Goal: Information Seeking & Learning: Understand process/instructions

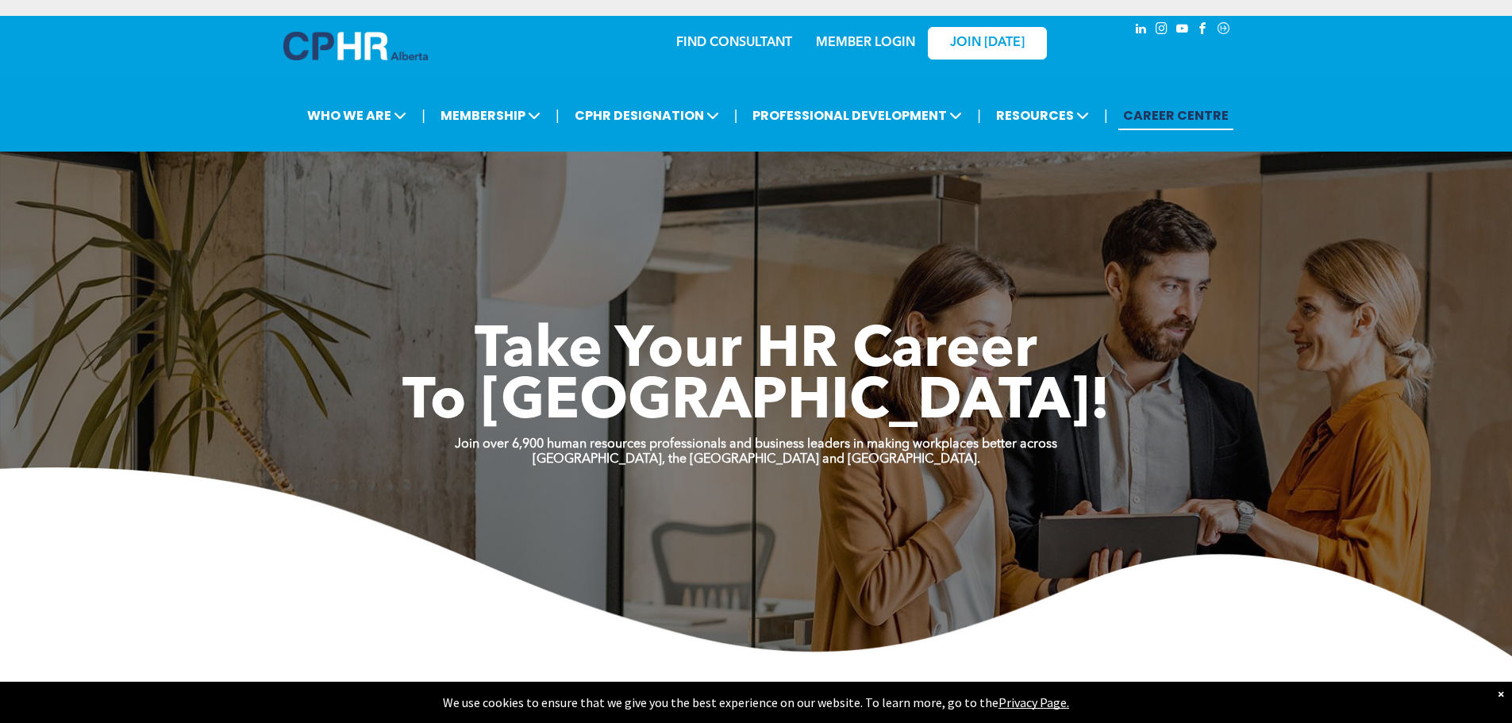
click at [849, 44] on link "MEMBER LOGIN" at bounding box center [865, 43] width 99 height 13
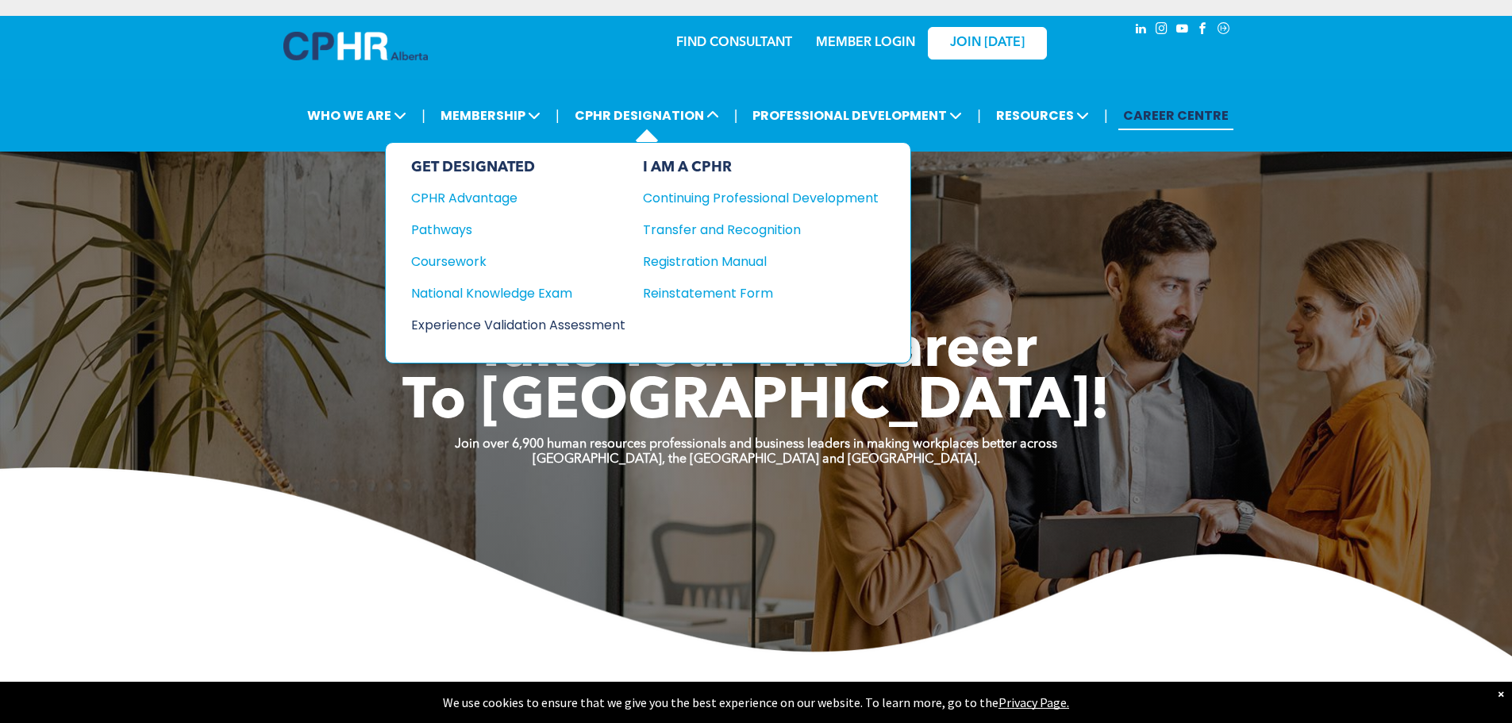
click at [569, 325] on div "Experience Validation Assessment" at bounding box center [507, 325] width 193 height 20
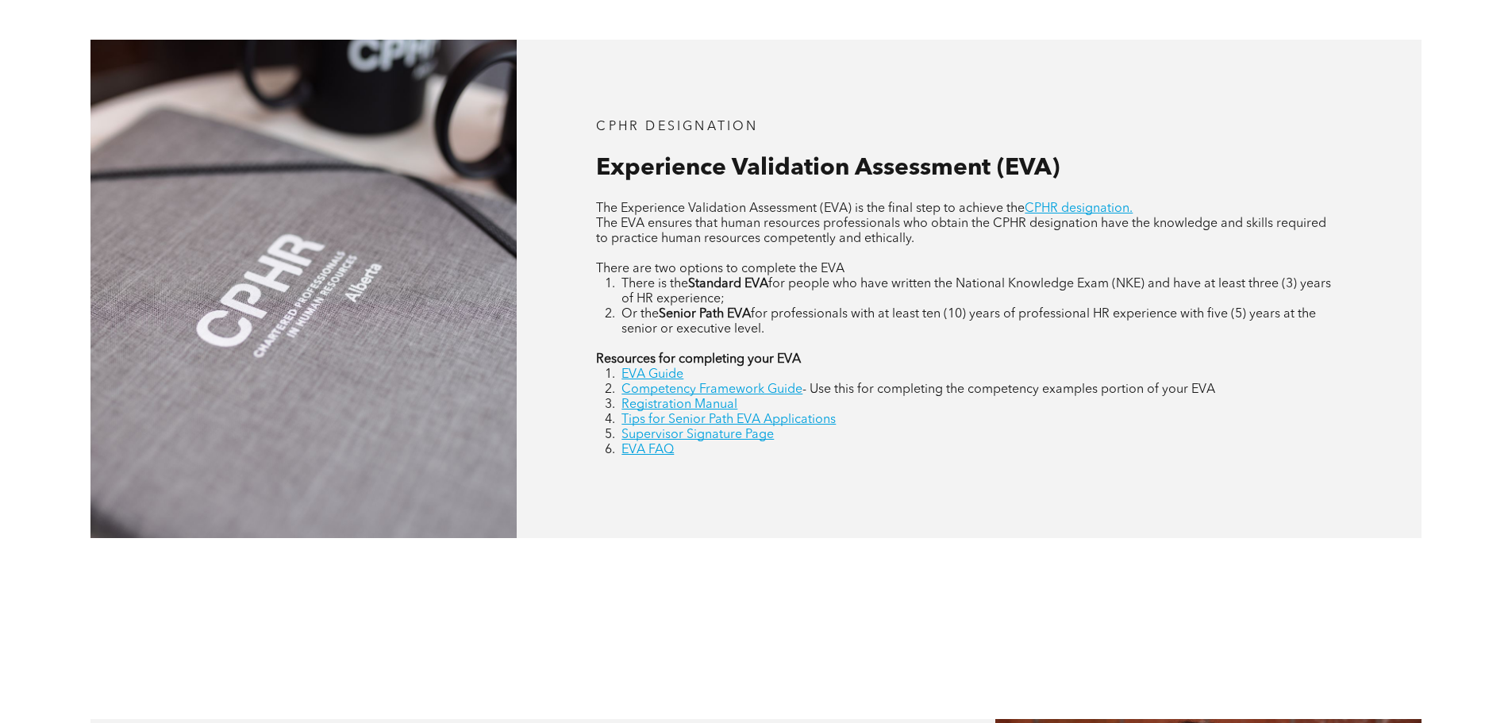
scroll to position [793, 0]
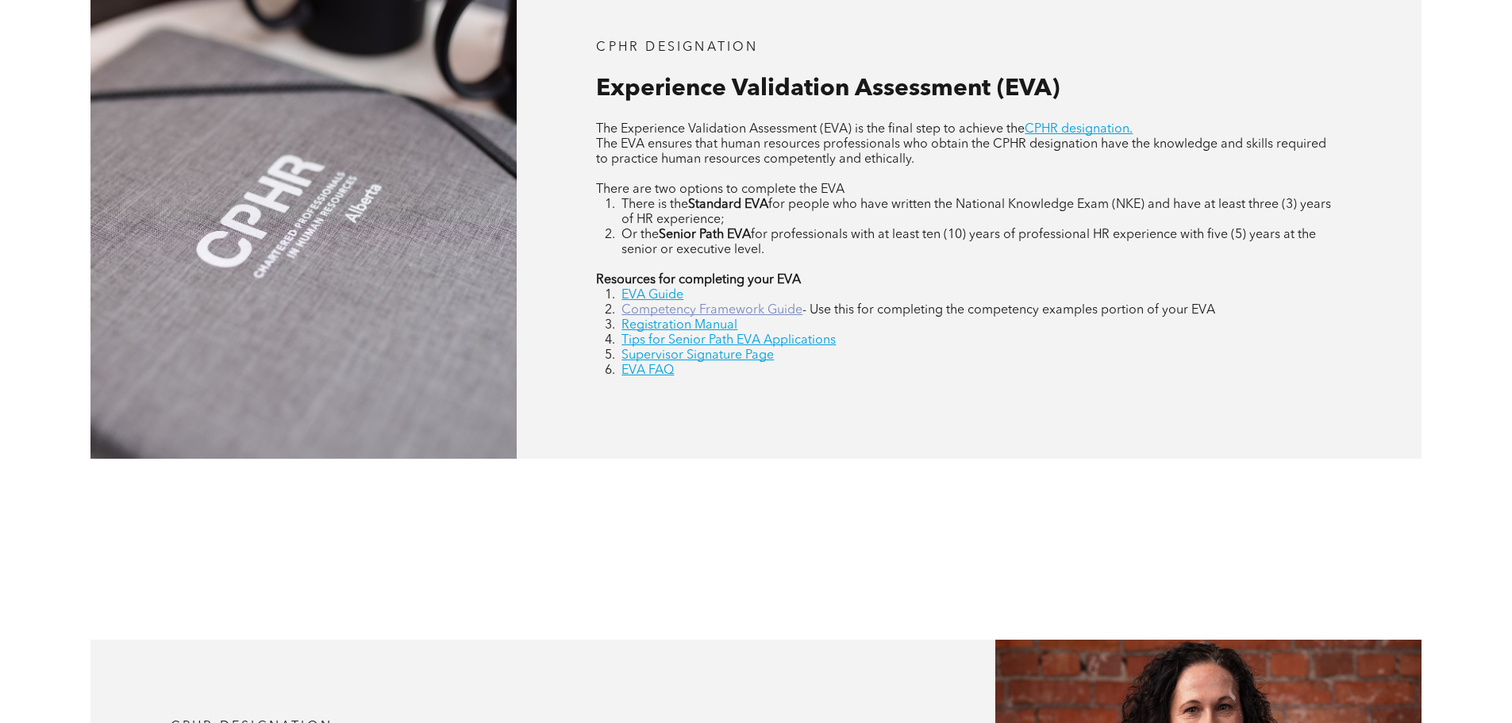
click at [728, 309] on link "Competency Framework Guide" at bounding box center [711, 310] width 181 height 13
click at [633, 355] on link "Supervisor Signature Page" at bounding box center [697, 355] width 152 height 13
click at [642, 371] on link "EVA FAQ" at bounding box center [647, 370] width 52 height 13
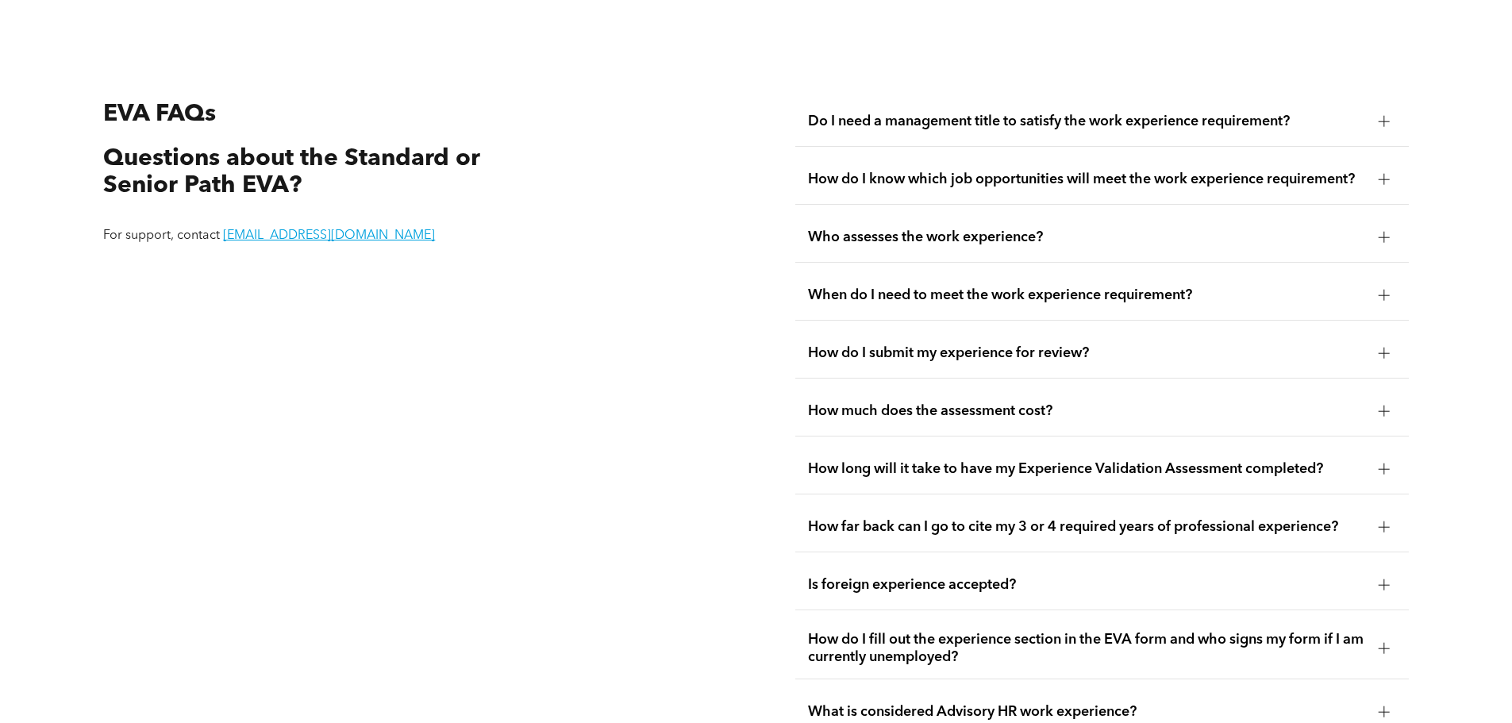
scroll to position [2987, 0]
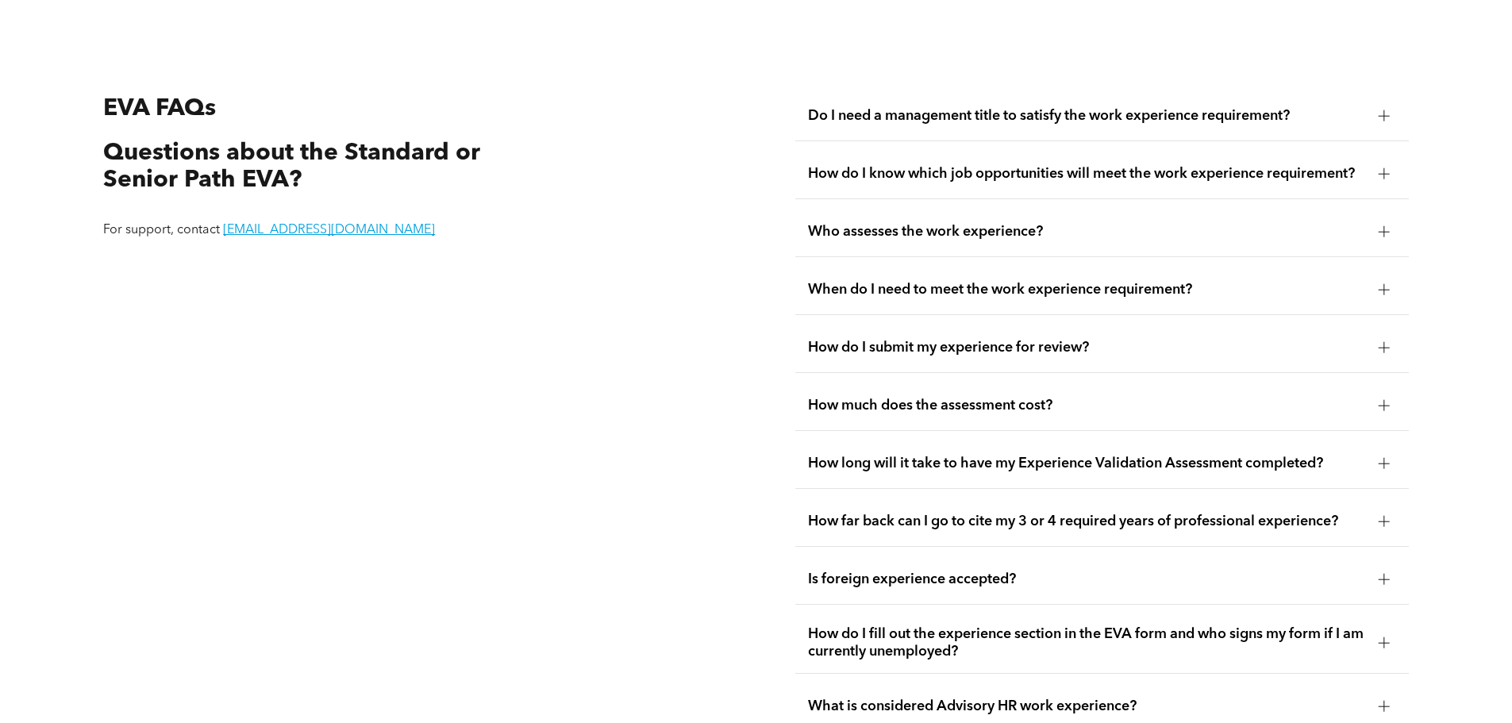
click at [1375, 278] on div at bounding box center [1384, 290] width 24 height 24
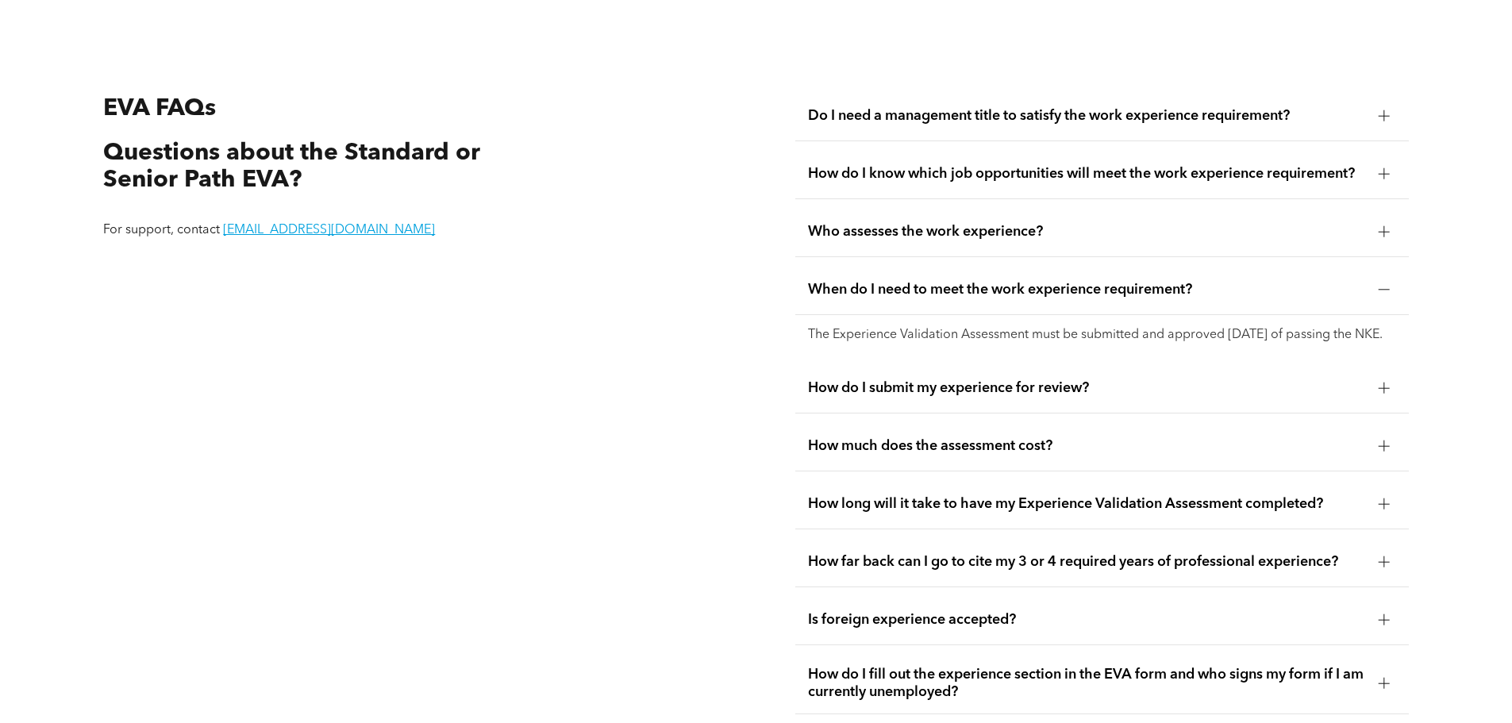
click at [1351, 553] on span "How far back can I go to cite my 3 or 4 required years of professional experien…" at bounding box center [1087, 561] width 558 height 17
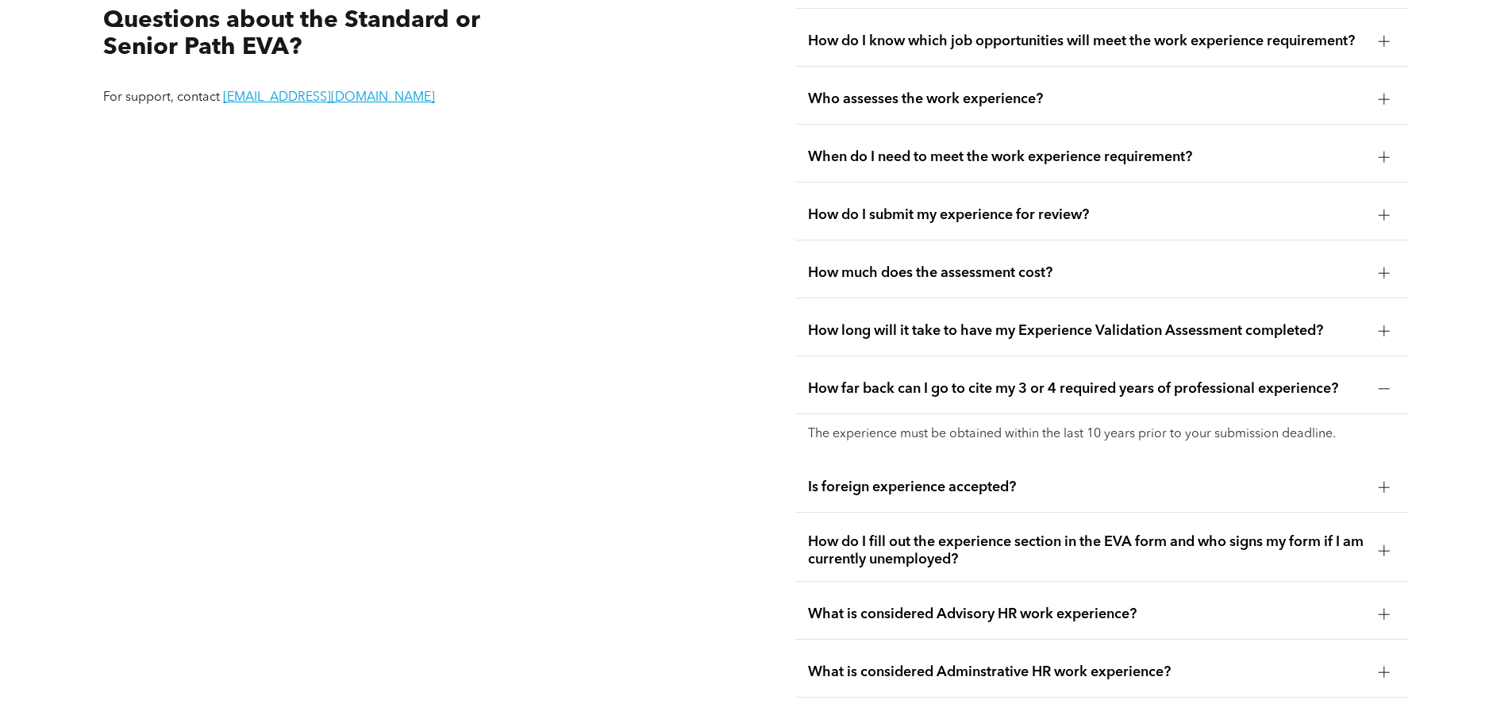
scroll to position [3145, 0]
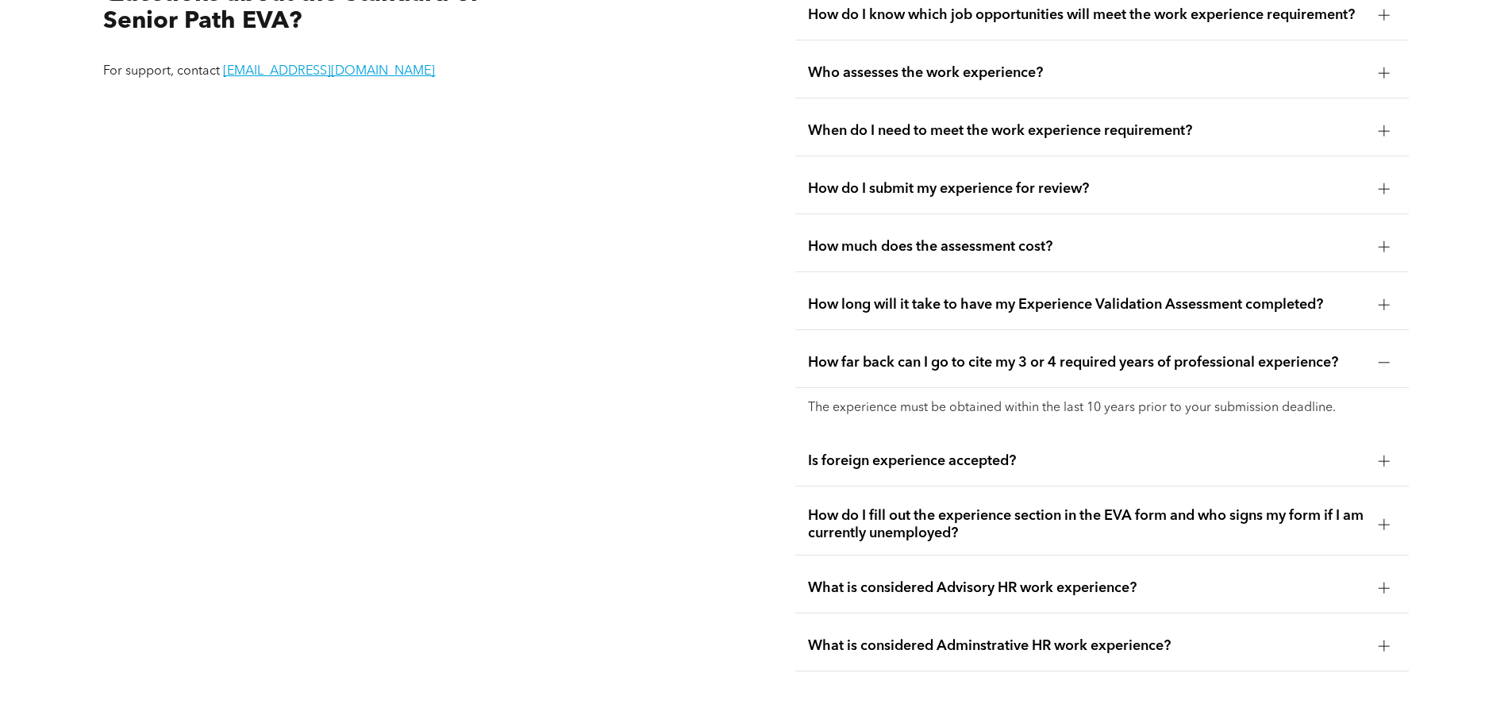
click at [1373, 513] on div at bounding box center [1384, 525] width 24 height 24
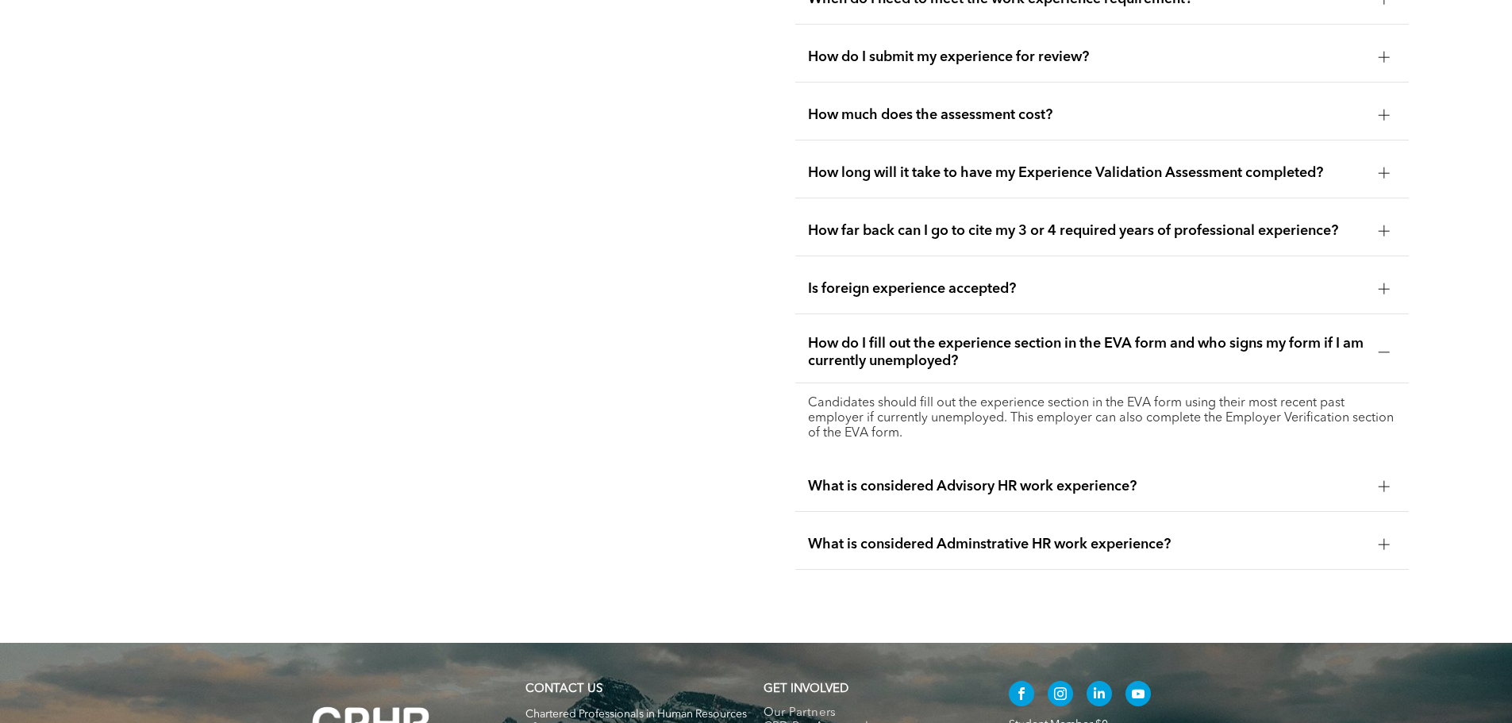
scroll to position [3304, 0]
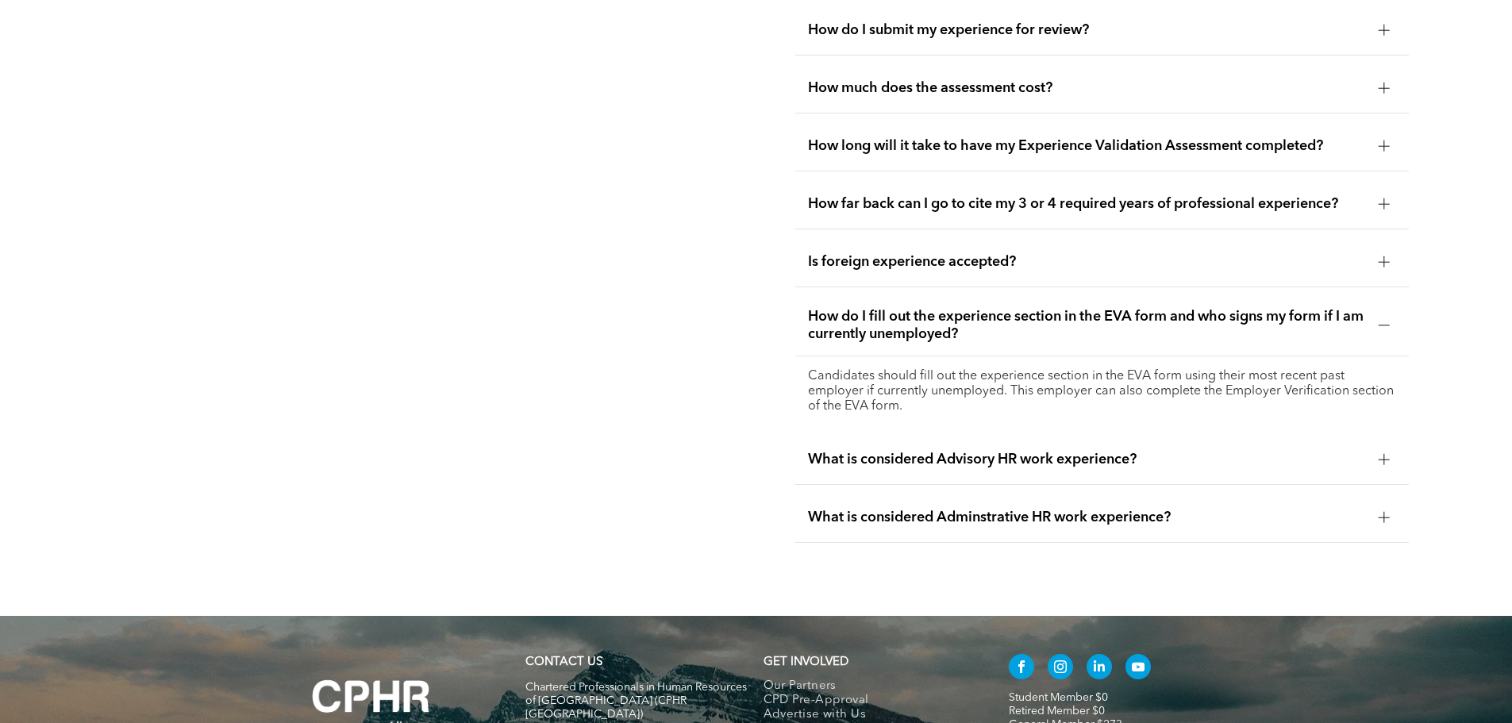
click at [1378, 455] on div "What is considered Advisory HR work experience?" at bounding box center [1101, 460] width 613 height 50
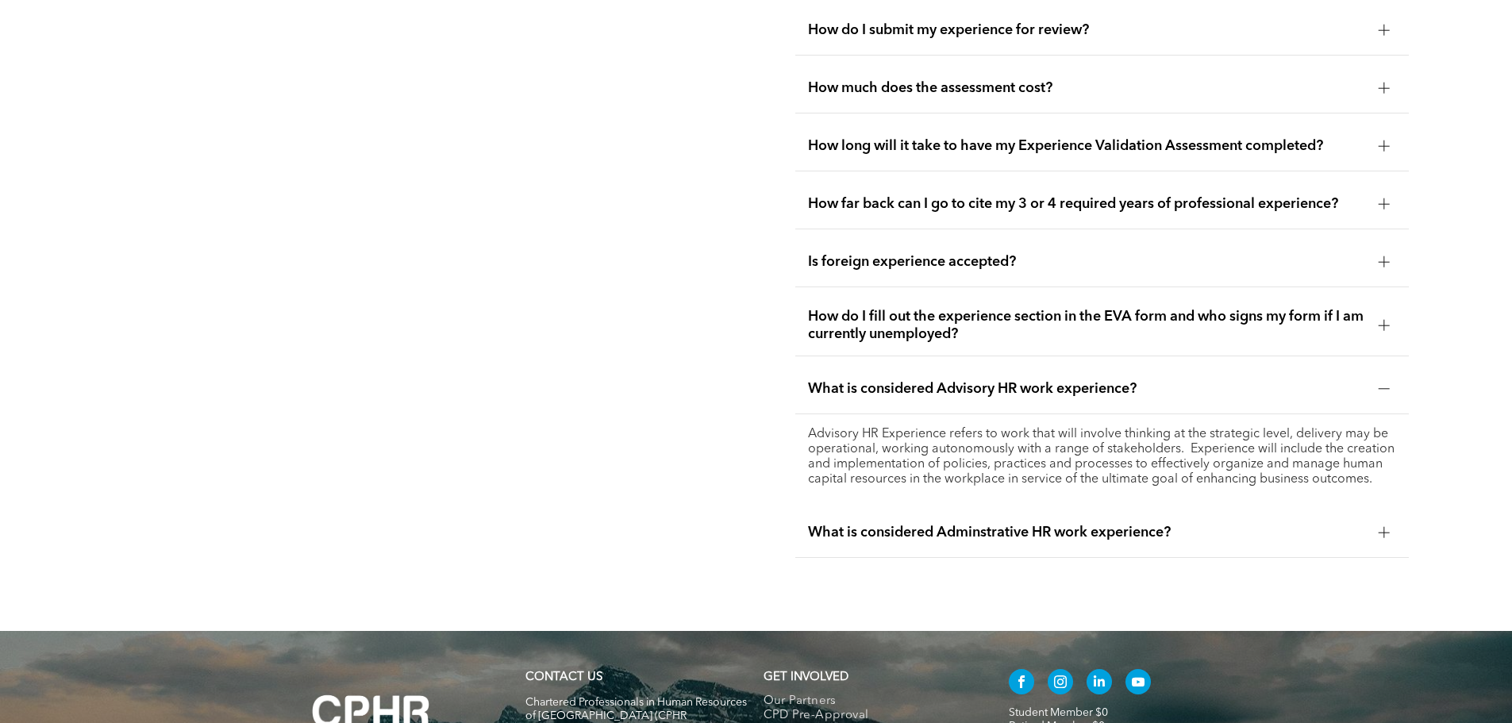
click at [1374, 521] on div at bounding box center [1384, 533] width 24 height 24
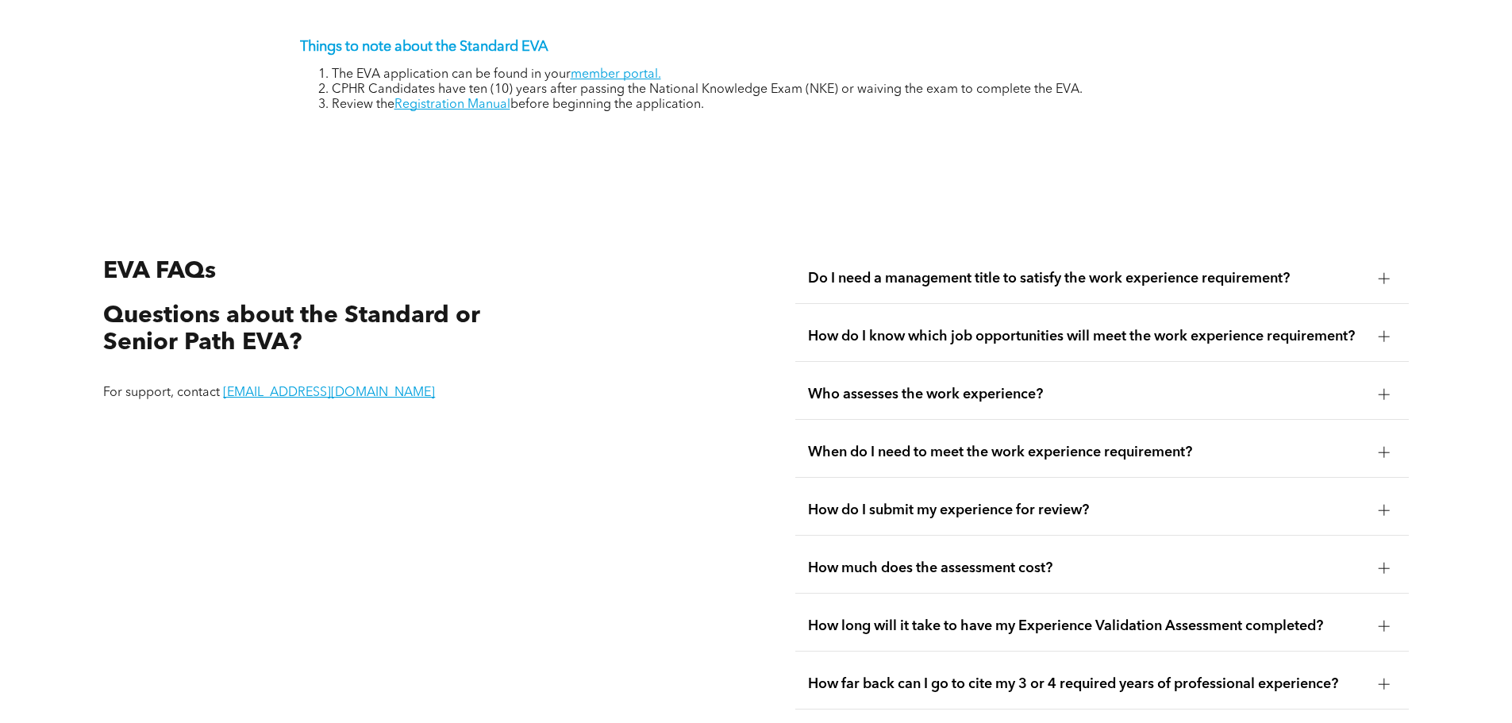
scroll to position [2749, 0]
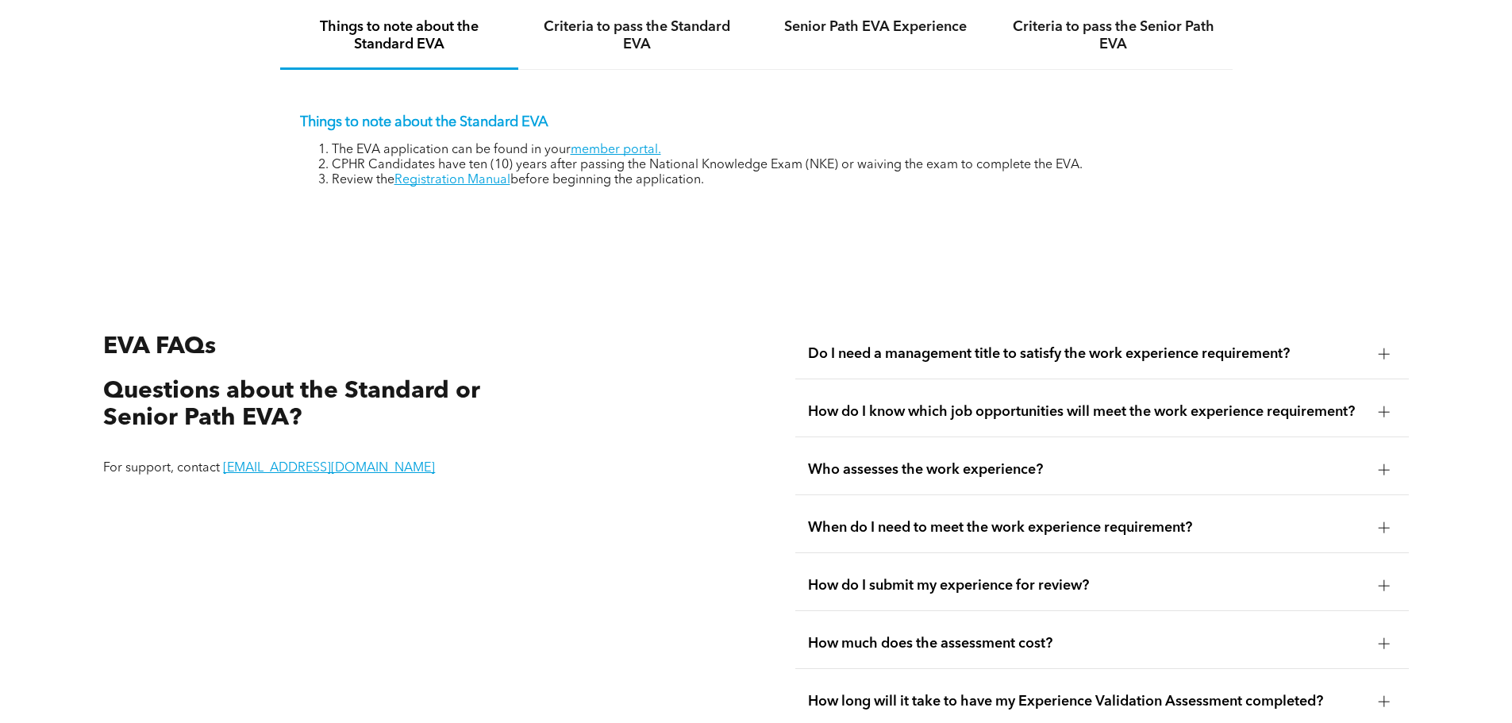
click at [1290, 345] on span "Do I need a management title to satisfy the work experience requirement?" at bounding box center [1087, 353] width 558 height 17
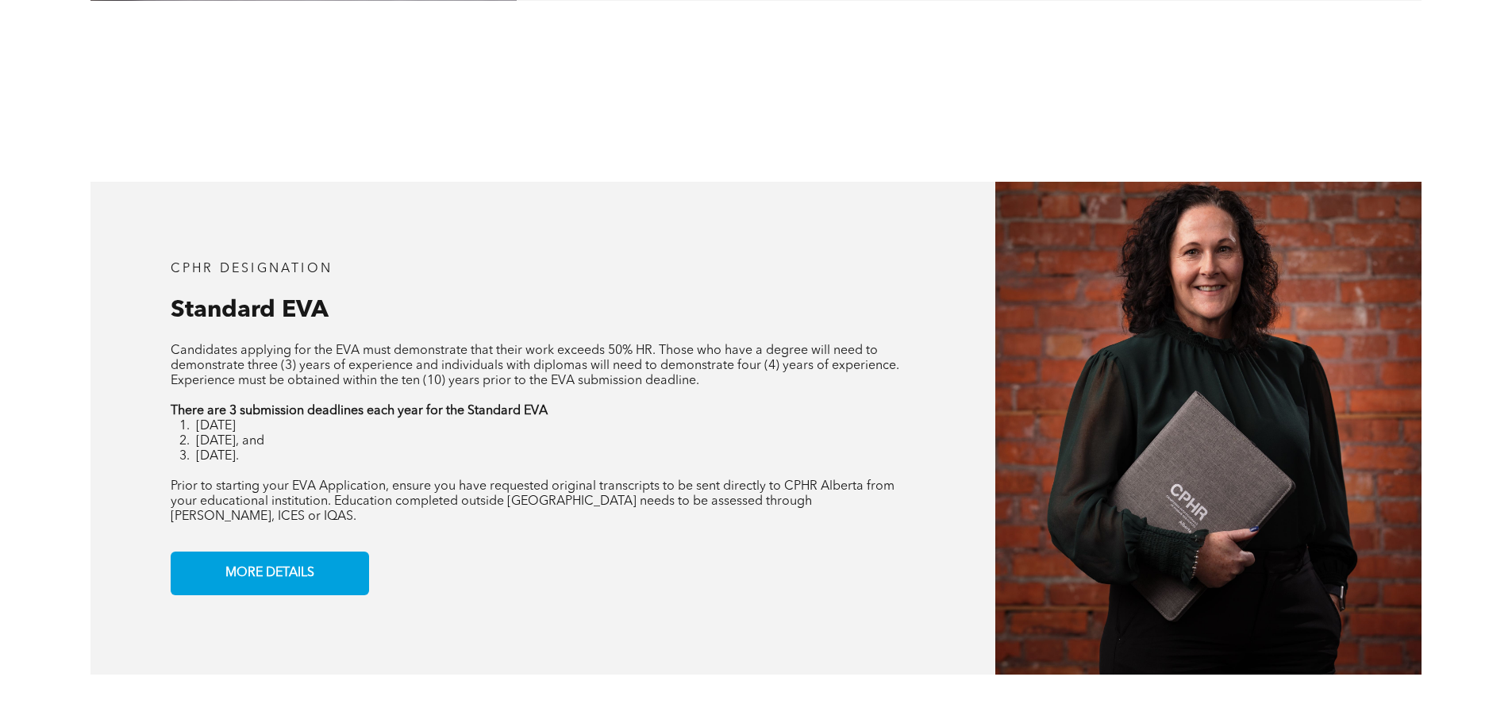
scroll to position [1241, 0]
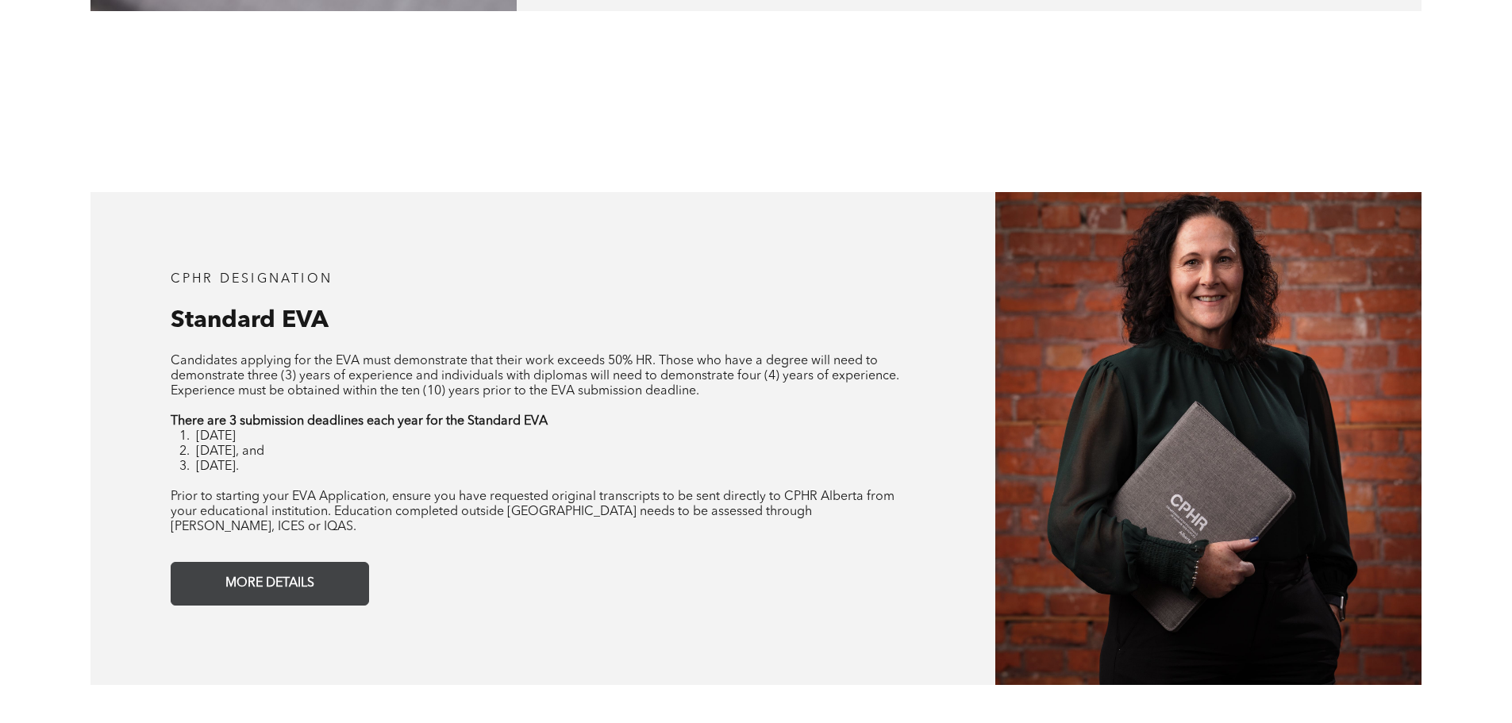
click at [248, 568] on span "MORE DETAILS" at bounding box center [270, 583] width 100 height 31
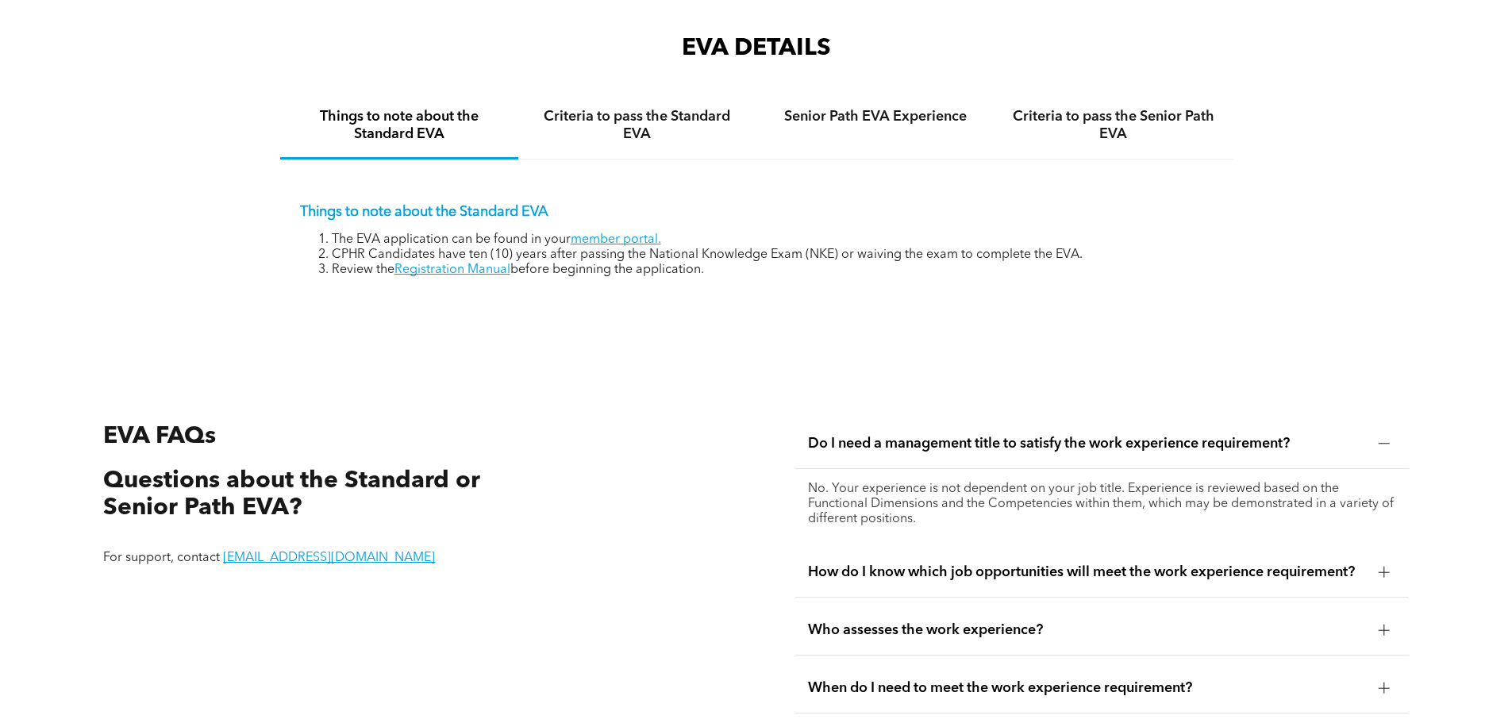
scroll to position [2661, 0]
click at [432, 262] on link "Registration Manual" at bounding box center [452, 268] width 116 height 13
